Goal: Find specific page/section: Locate a particular part of the current website

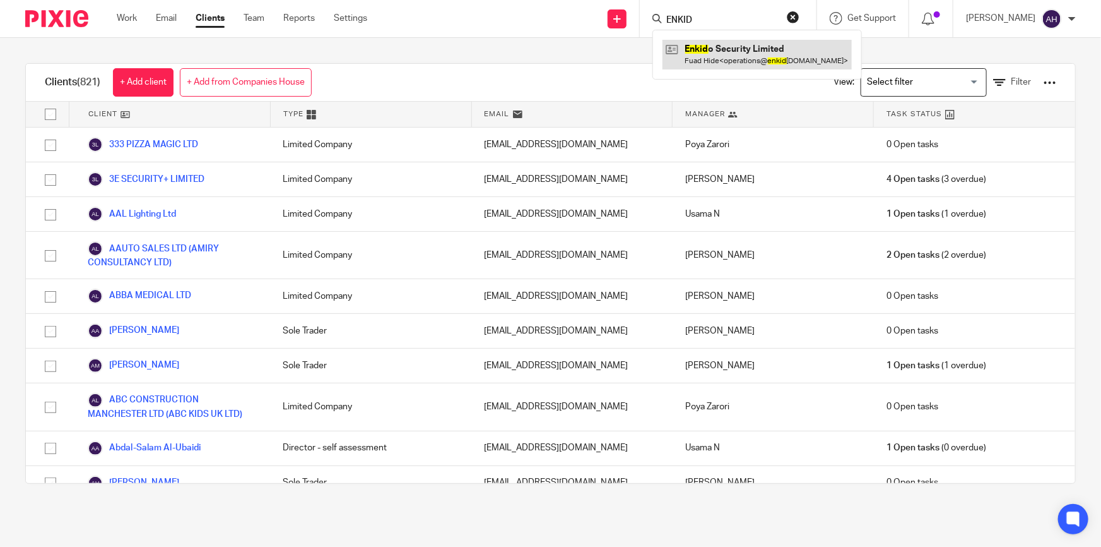
type input "ENKID"
click at [744, 48] on link at bounding box center [757, 54] width 189 height 29
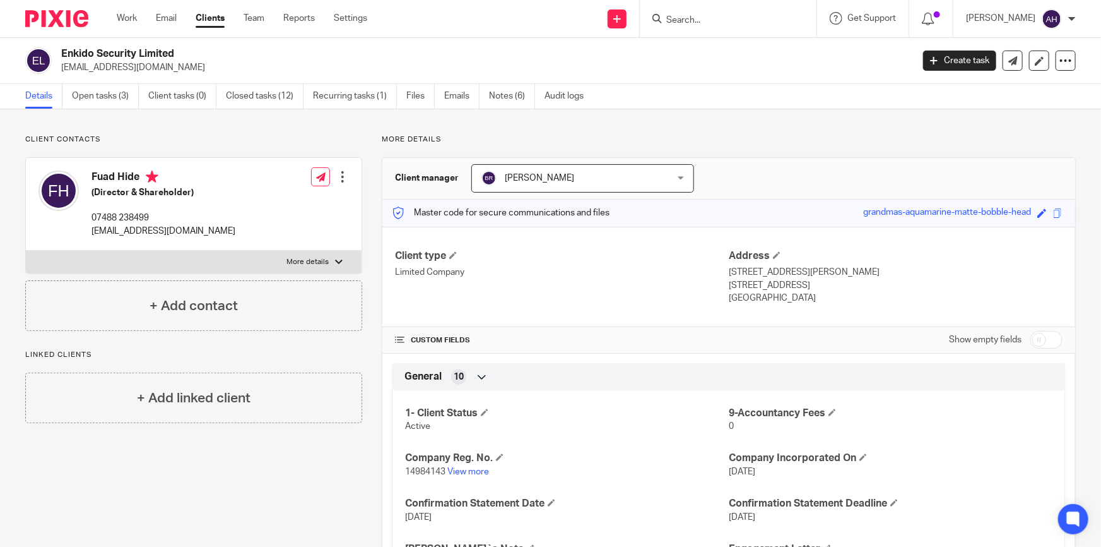
click at [309, 264] on p "More details" at bounding box center [308, 262] width 42 height 10
click at [26, 251] on input "More details" at bounding box center [25, 250] width 1 height 1
checkbox input "true"
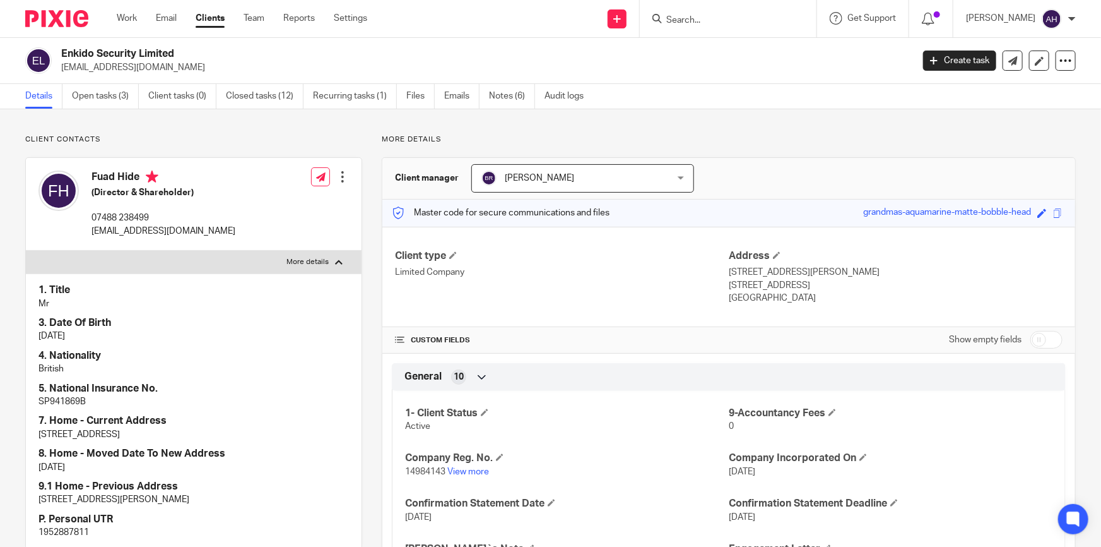
click at [922, 279] on p "[STREET_ADDRESS]" at bounding box center [896, 285] width 334 height 13
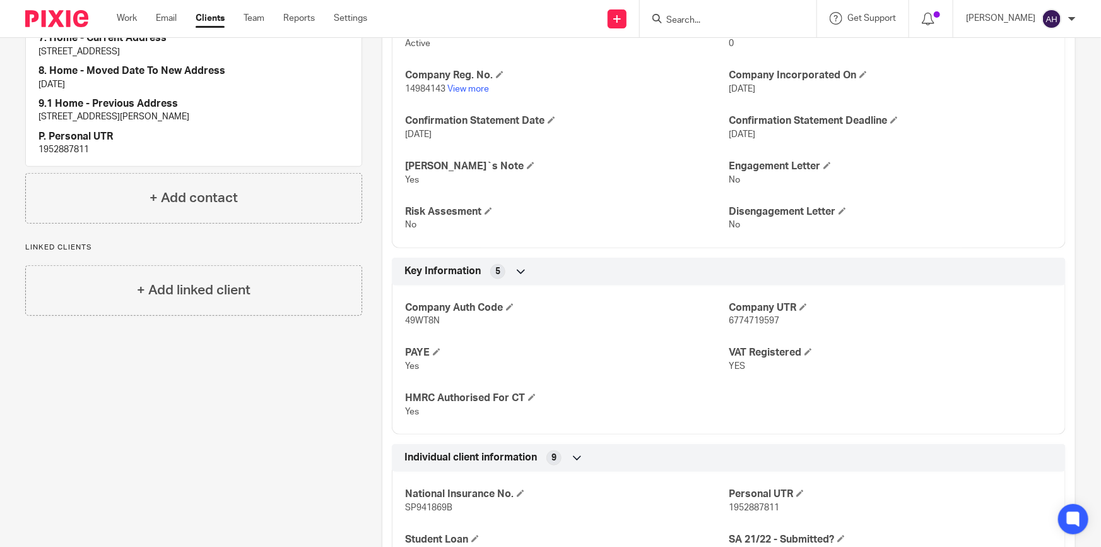
scroll to position [325, 0]
